Goal: Information Seeking & Learning: Check status

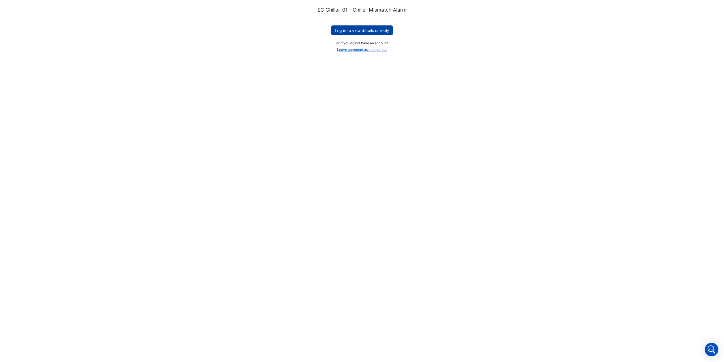
click at [361, 31] on button "Log in to view details or reply" at bounding box center [362, 30] width 62 height 10
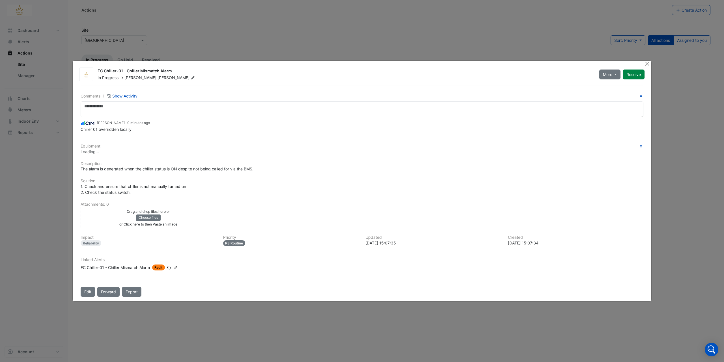
click at [655, 55] on ngb-modal-window "EC Chiller-01 - Chiller Mismatch Alarm In Progress -> [PERSON_NAME] More On Hol…" at bounding box center [362, 181] width 724 height 362
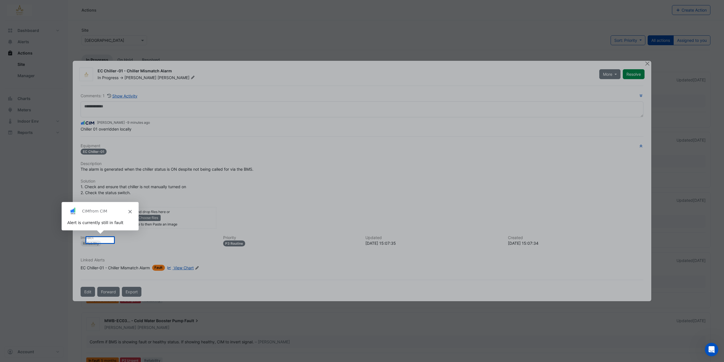
click at [648, 64] on div "Product tour overlay" at bounding box center [362, 181] width 724 height 362
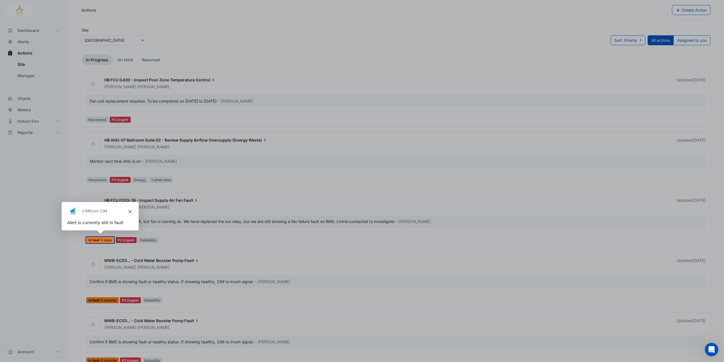
click at [373, 22] on div "Product tour overlay" at bounding box center [362, 181] width 724 height 362
click at [130, 210] on span "Close" at bounding box center [129, 210] width 3 height 3
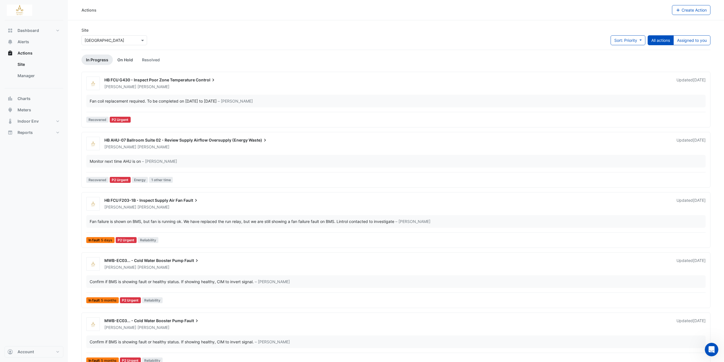
click at [126, 60] on link "On Hold" at bounding box center [125, 60] width 25 height 10
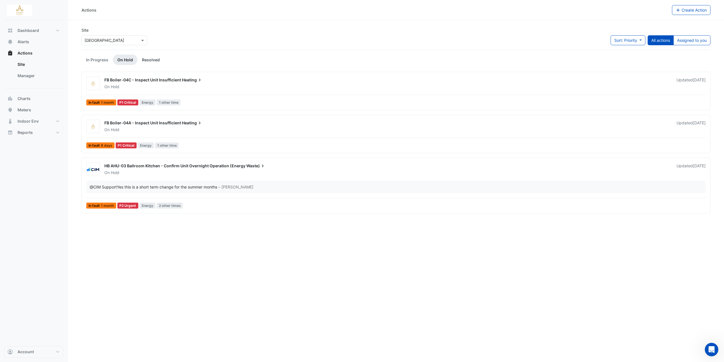
click at [154, 60] on link "Resolved" at bounding box center [150, 60] width 27 height 10
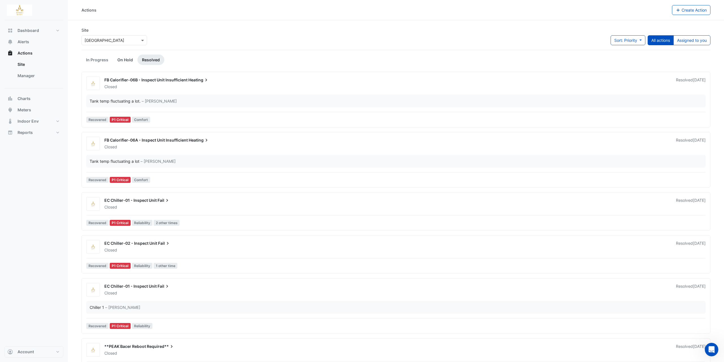
click at [123, 59] on link "On Hold" at bounding box center [125, 60] width 25 height 10
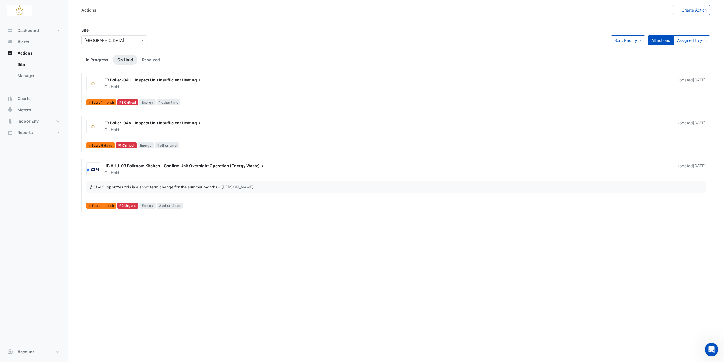
click at [94, 57] on link "In Progress" at bounding box center [96, 60] width 31 height 10
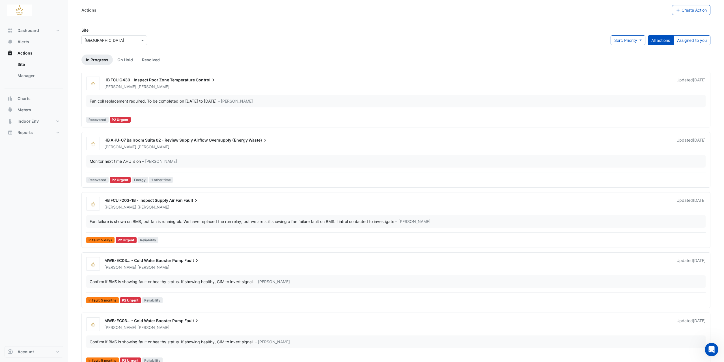
click at [134, 41] on div at bounding box center [114, 40] width 65 height 7
click at [212, 40] on div "Site Select a Site × [GEOGRAPHIC_DATA] [GEOGRAPHIC_DATA] Sort: Priority Priorit…" at bounding box center [396, 38] width 636 height 23
click at [642, 39] on button "Sort: Priority" at bounding box center [628, 40] width 35 height 10
click at [530, 35] on div "Site Select a Site × [GEOGRAPHIC_DATA] Sort: Priority All actions Assigned to y…" at bounding box center [396, 38] width 636 height 23
click at [23, 42] on span "Alerts" at bounding box center [24, 42] width 12 height 6
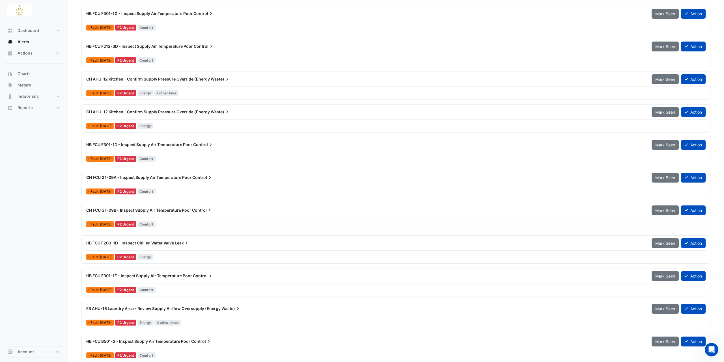
scroll to position [1267, 0]
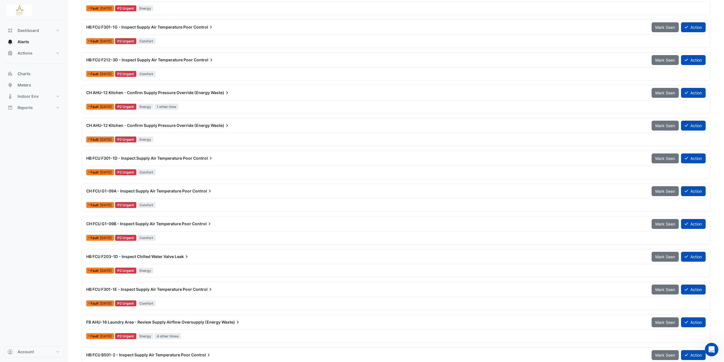
click at [173, 158] on span "HB FCU F301-1D - Inspect Supply Air Temperature Poor" at bounding box center [139, 158] width 106 height 5
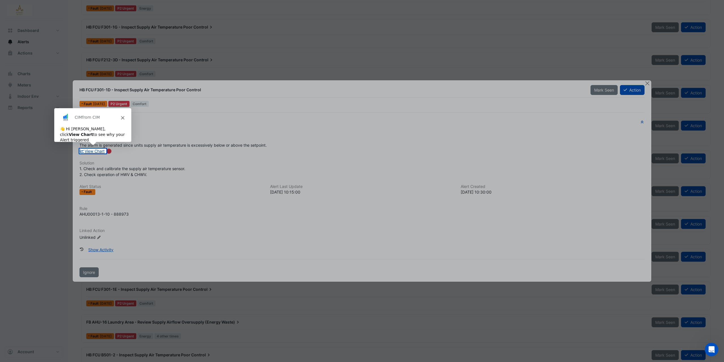
click at [94, 150] on link "View Chart" at bounding box center [91, 151] width 25 height 5
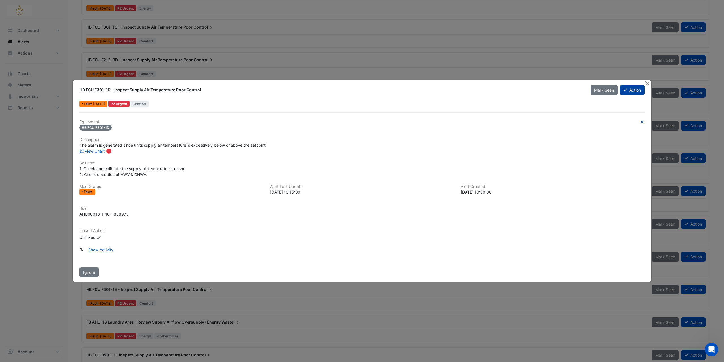
click at [638, 89] on button "Action" at bounding box center [632, 90] width 25 height 10
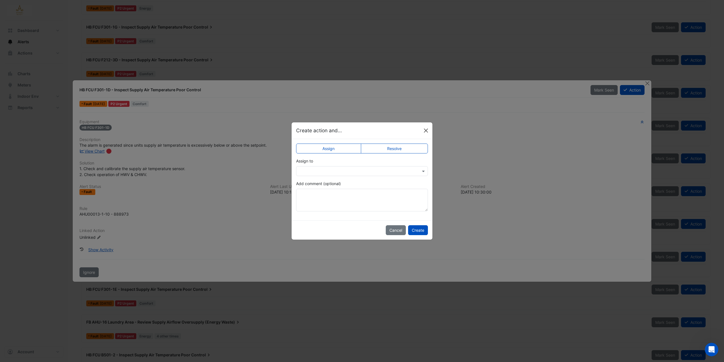
click at [425, 130] on button "Close" at bounding box center [426, 130] width 8 height 8
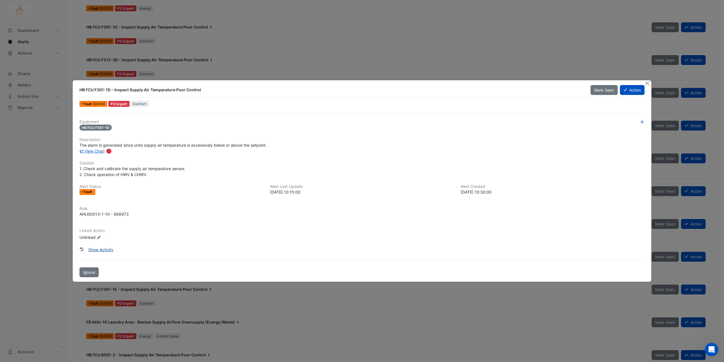
click at [102, 250] on button "Show Activity" at bounding box center [101, 250] width 33 height 10
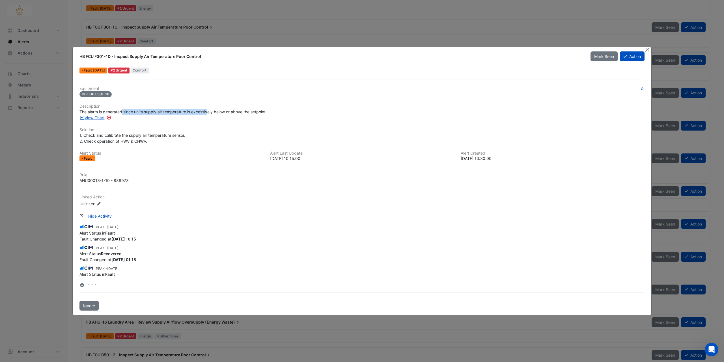
drag, startPoint x: 122, startPoint y: 110, endPoint x: 209, endPoint y: 111, distance: 86.9
click at [209, 111] on span "The alarm is generated since units supply air temperature is excessively below …" at bounding box center [172, 111] width 187 height 5
